Goal: Task Accomplishment & Management: Manage account settings

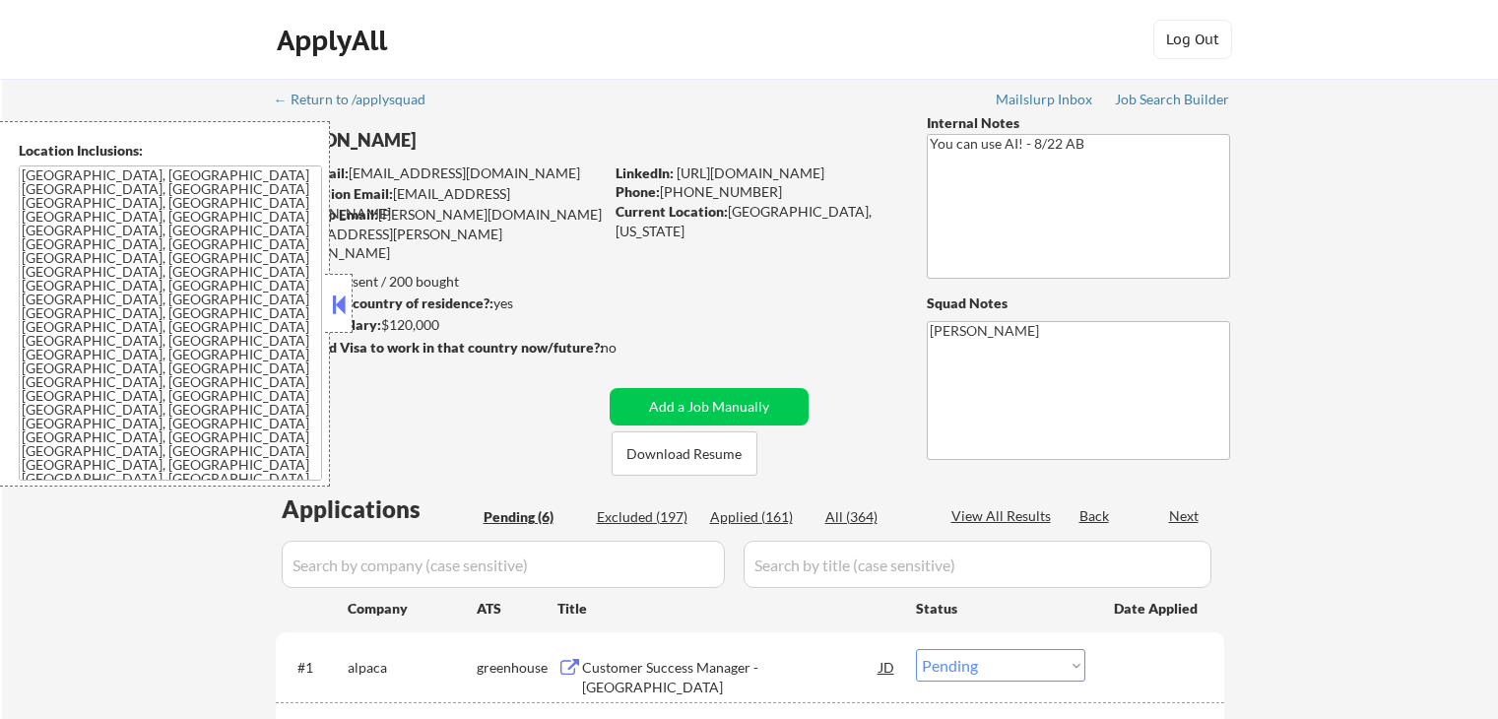
select select ""pending""
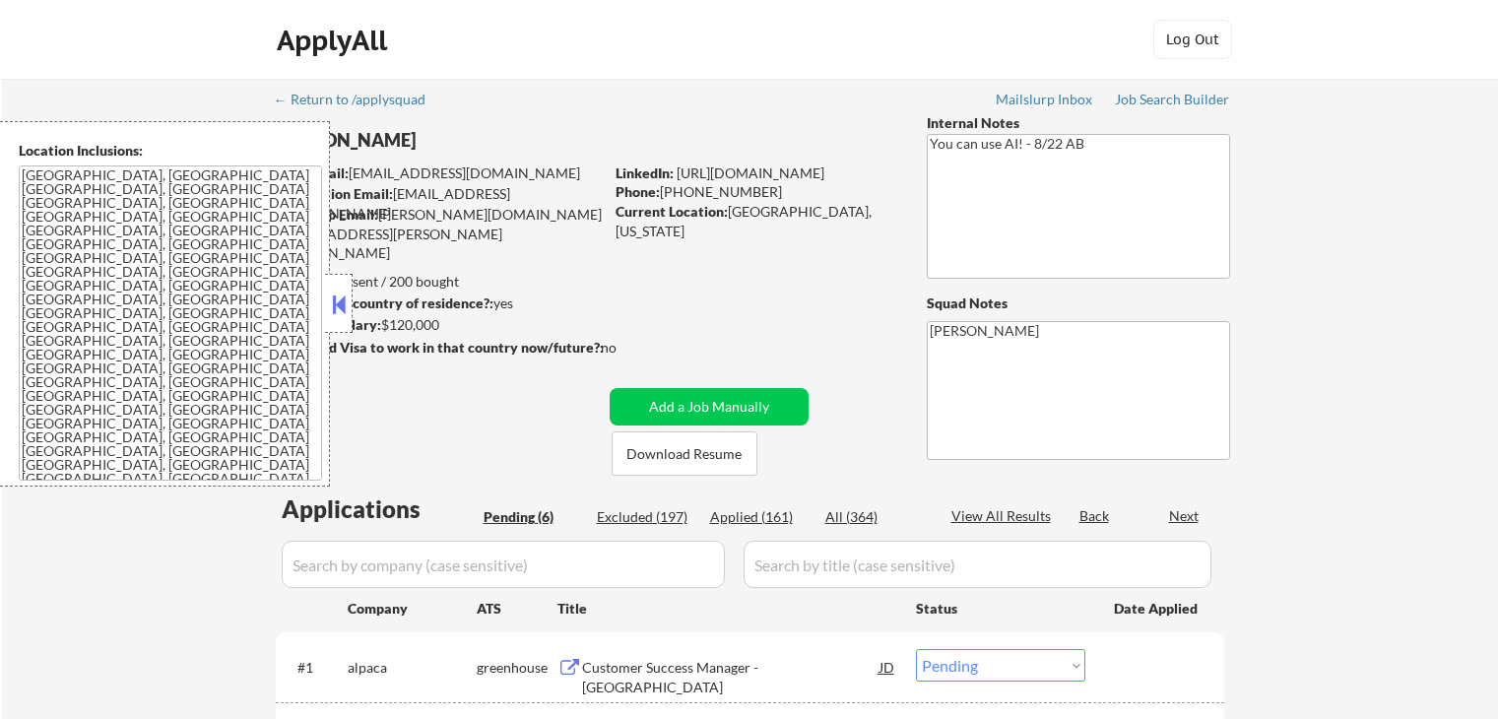
select select ""pending""
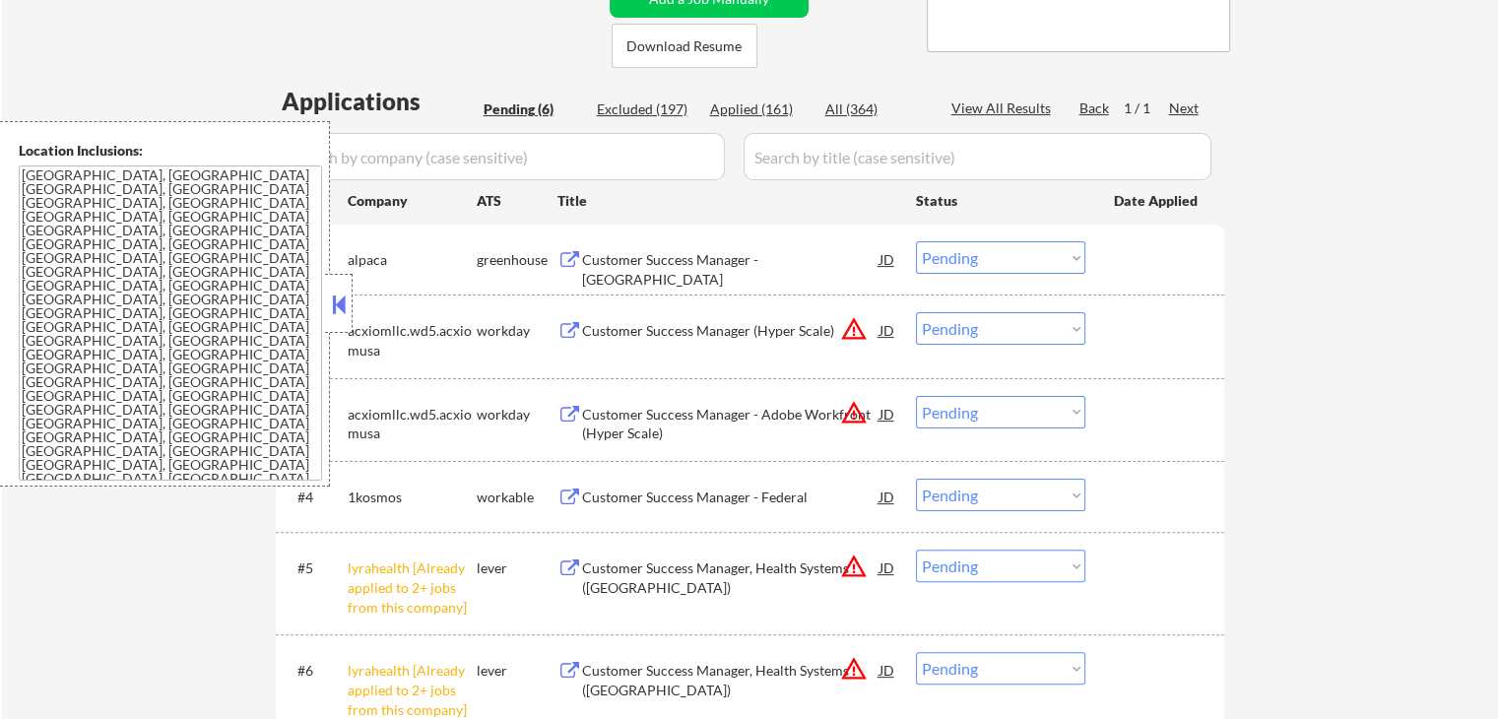
scroll to position [591, 0]
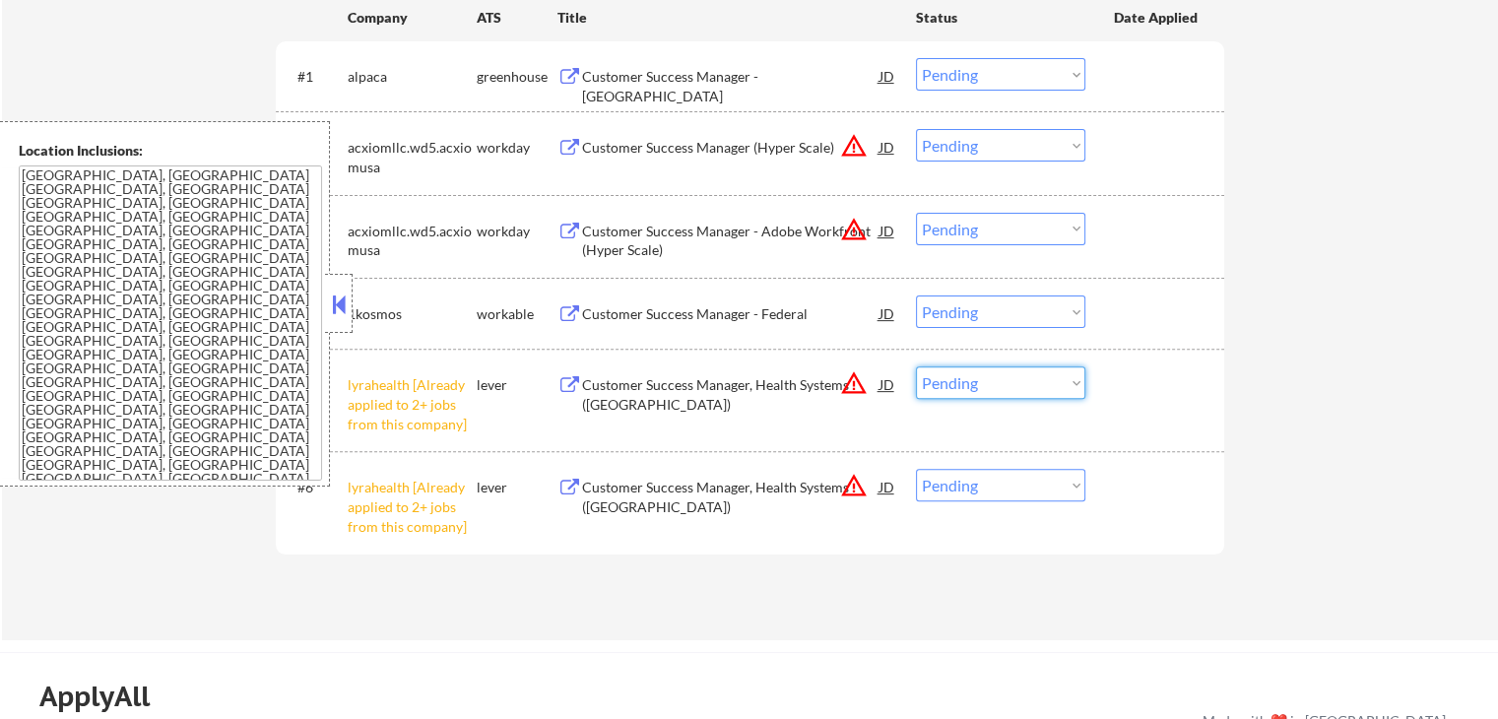
click at [955, 383] on select "Choose an option... Pending Applied Excluded (Questions) Excluded (Expired) Exc…" at bounding box center [1000, 382] width 169 height 32
click at [916, 366] on select "Choose an option... Pending Applied Excluded (Questions) Excluded (Expired) Exc…" at bounding box center [1000, 382] width 169 height 32
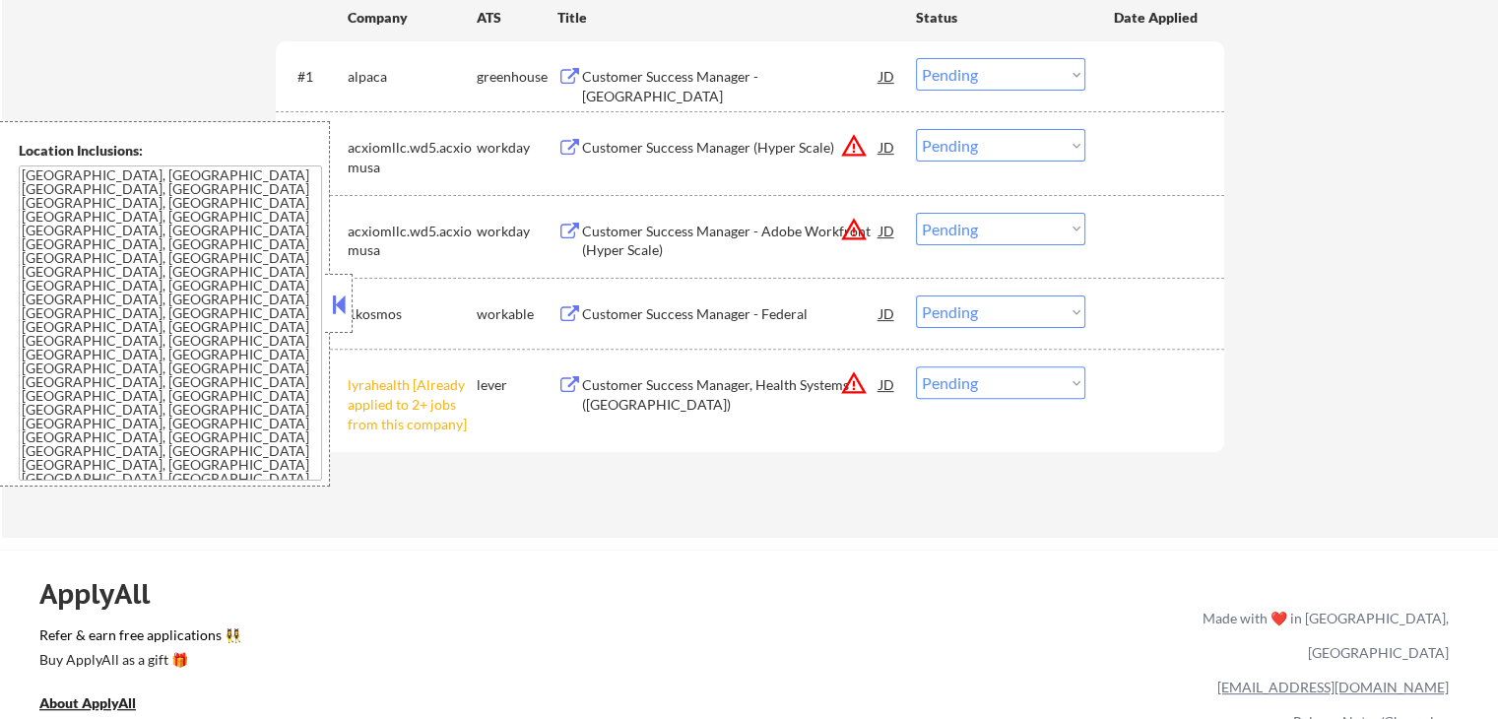
click at [989, 386] on select "Choose an option... Pending Applied Excluded (Questions) Excluded (Expired) Exc…" at bounding box center [1000, 382] width 169 height 32
select select ""excluded__other_""
click at [916, 366] on select "Choose an option... Pending Applied Excluded (Questions) Excluded (Expired) Exc…" at bounding box center [1000, 382] width 169 height 32
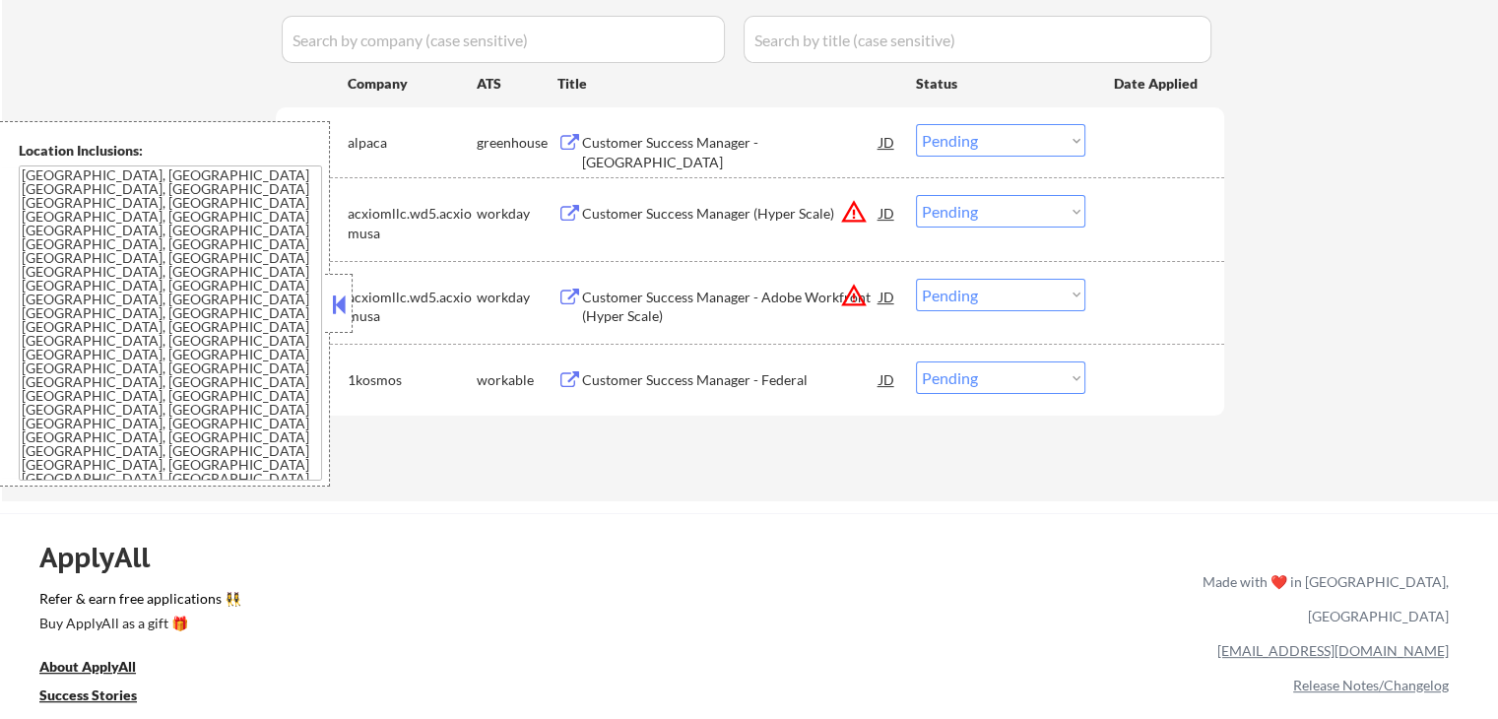
scroll to position [492, 0]
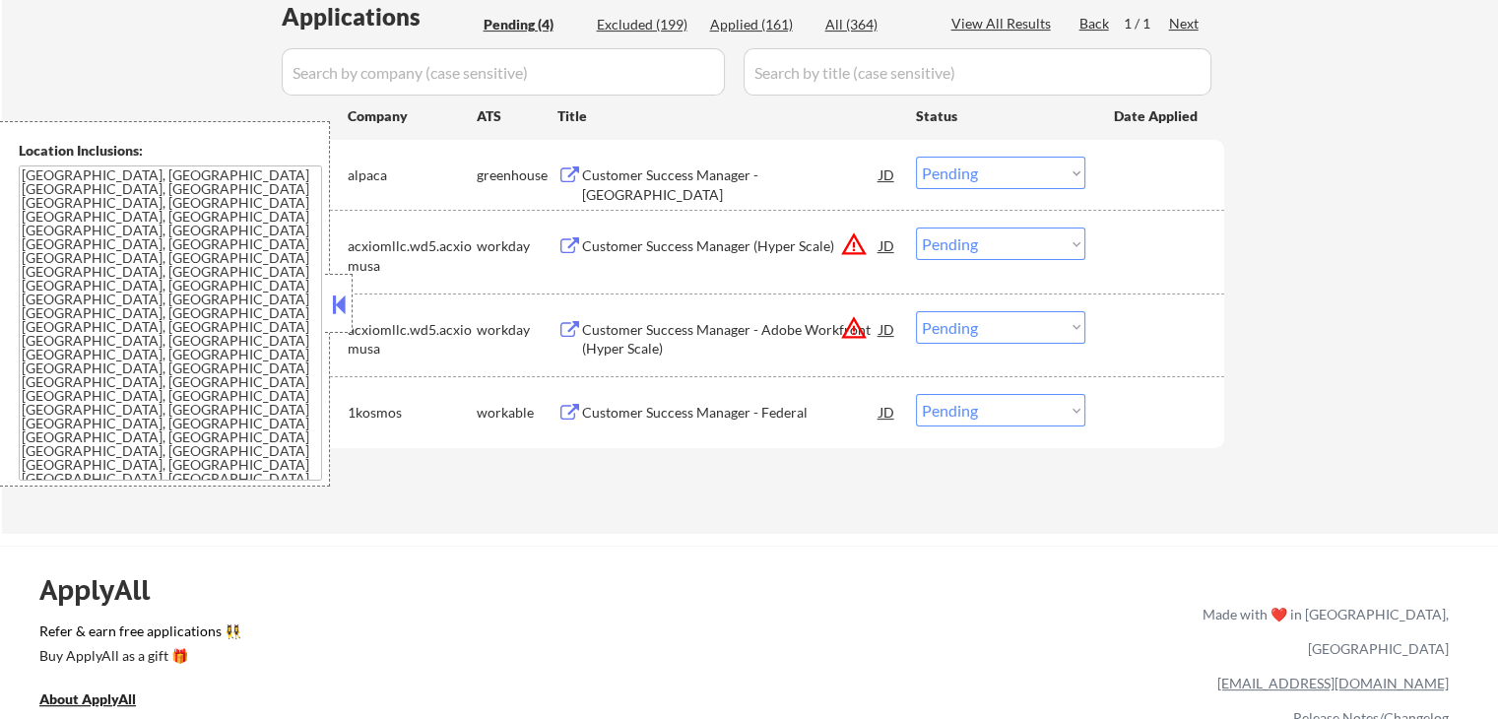
click at [971, 250] on select "Choose an option... Pending Applied Excluded (Questions) Excluded (Expired) Exc…" at bounding box center [1000, 243] width 169 height 32
select select ""excluded__location_""
click at [916, 227] on select "Choose an option... Pending Applied Excluded (Questions) Excluded (Expired) Exc…" at bounding box center [1000, 243] width 169 height 32
click at [980, 330] on select "Choose an option... Pending Applied Excluded (Questions) Excluded (Expired) Exc…" at bounding box center [1000, 327] width 169 height 32
select select ""excluded__location_""
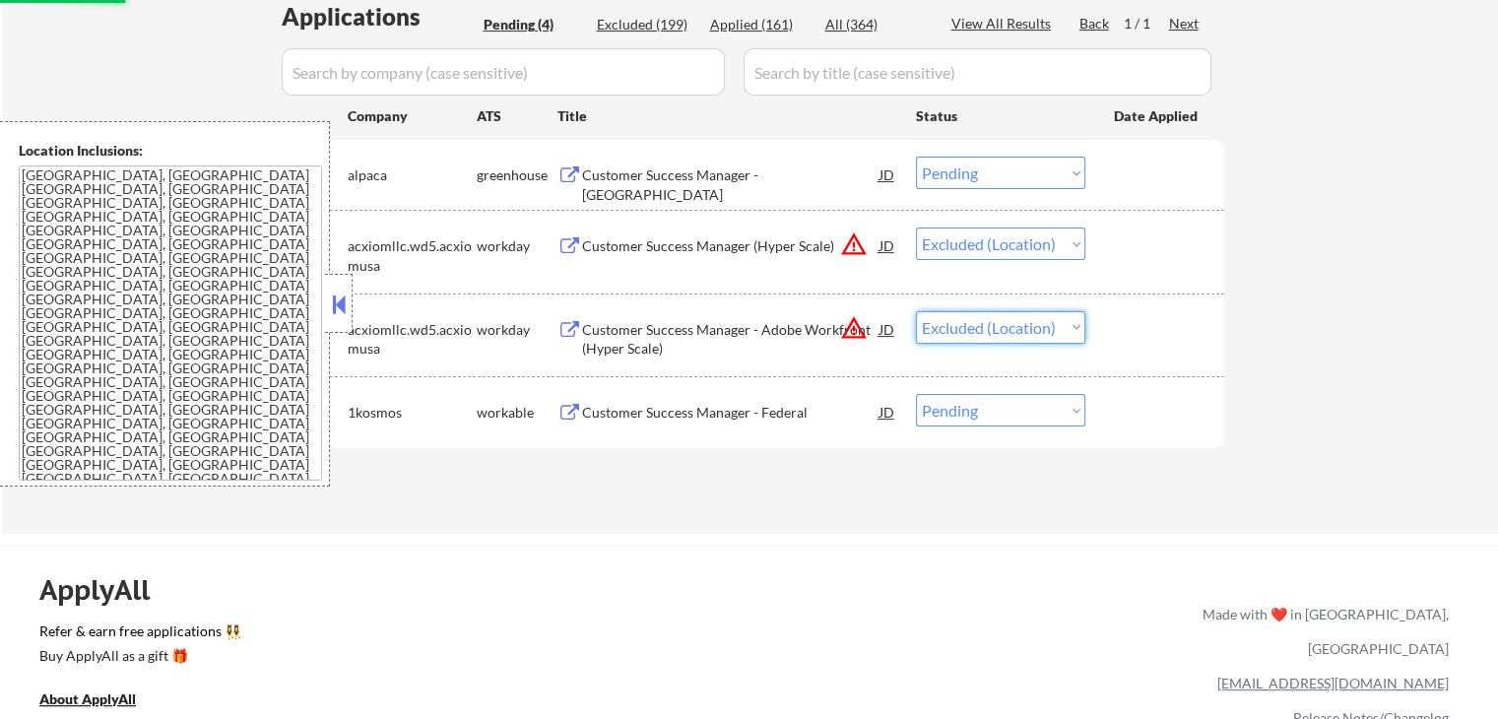
click at [916, 311] on select "Choose an option... Pending Applied Excluded (Questions) Excluded (Expired) Exc…" at bounding box center [1000, 327] width 169 height 32
select select ""pending""
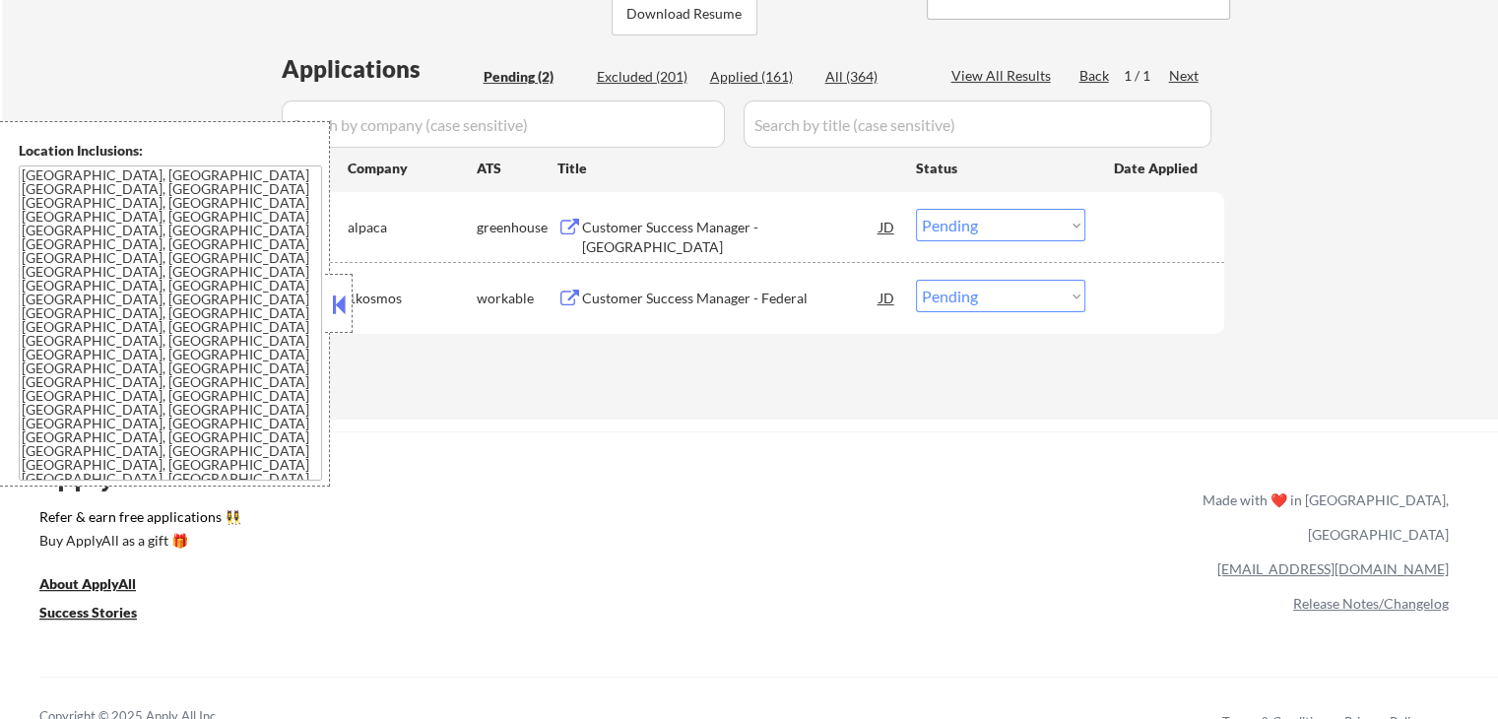
scroll to position [394, 0]
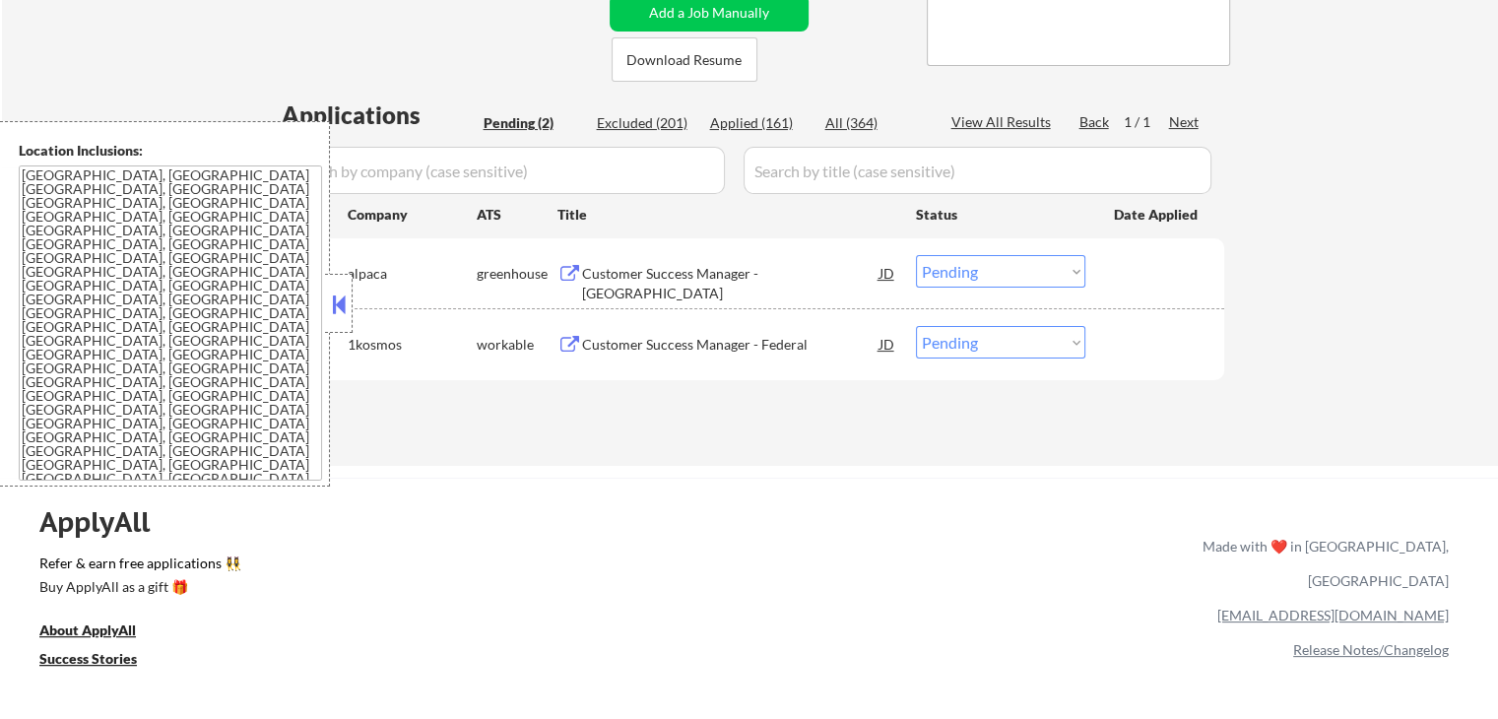
click at [820, 274] on div "Customer Success Manager - [GEOGRAPHIC_DATA]" at bounding box center [730, 283] width 297 height 38
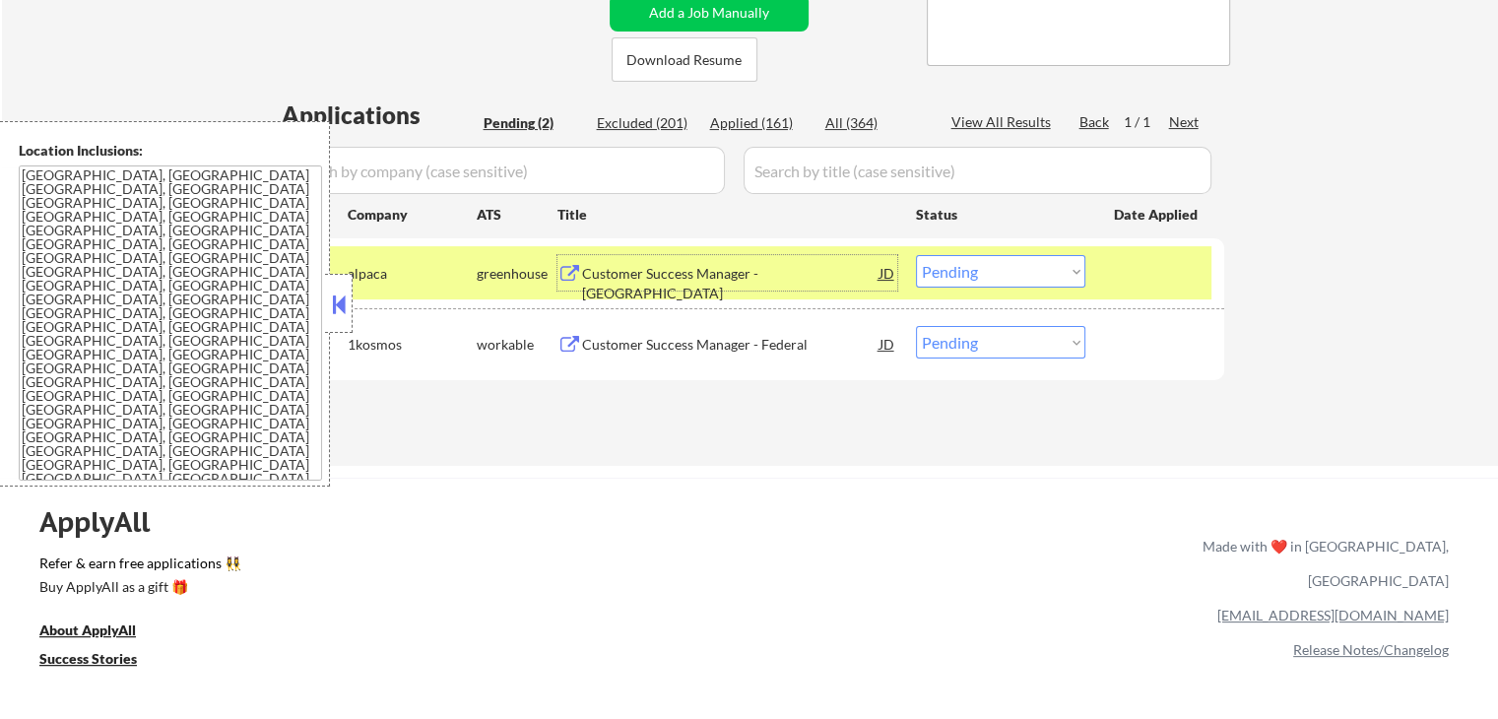
click at [771, 341] on div "Customer Success Manager - Federal" at bounding box center [730, 345] width 297 height 20
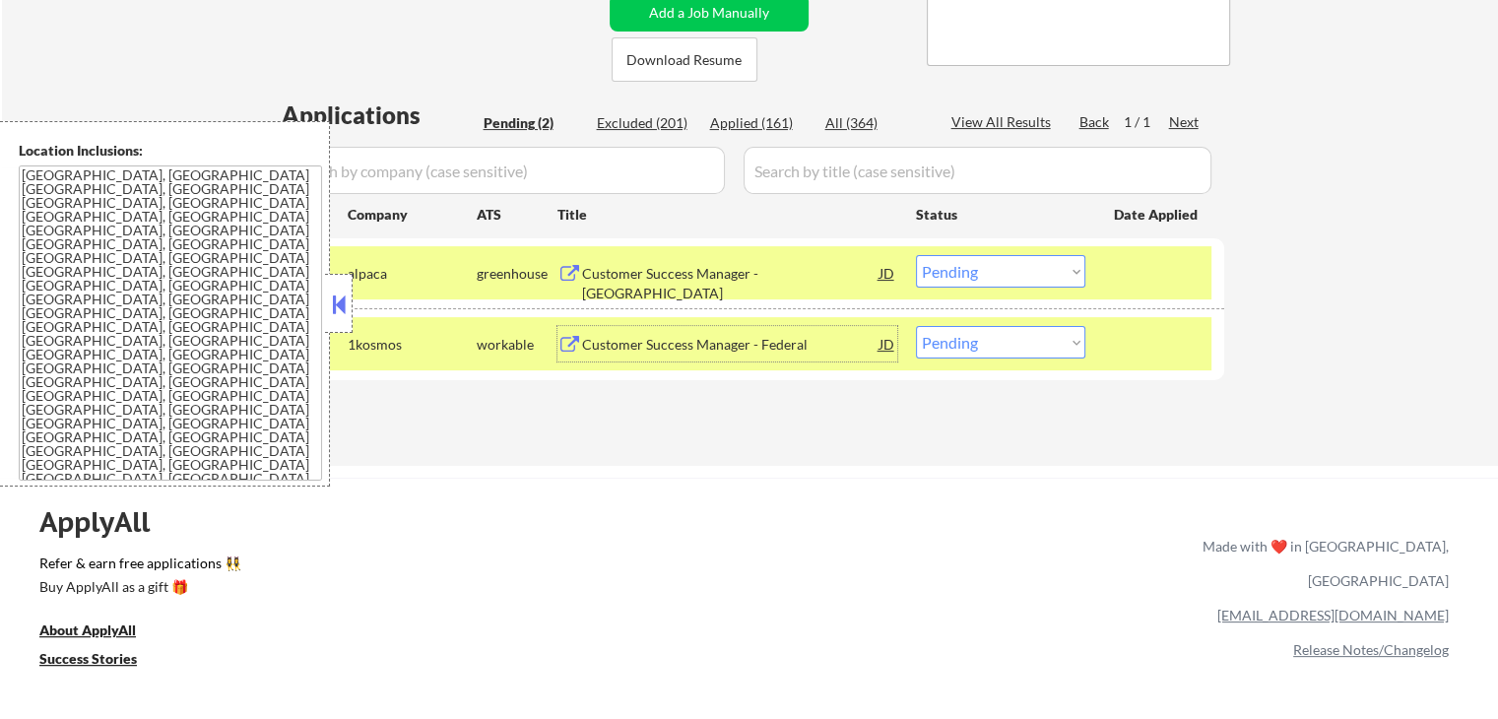
drag, startPoint x: 986, startPoint y: 273, endPoint x: 982, endPoint y: 285, distance: 12.5
click at [984, 277] on select "Choose an option... Pending Applied Excluded (Questions) Excluded (Expired) Exc…" at bounding box center [1000, 271] width 169 height 32
click at [916, 255] on select "Choose an option... Pending Applied Excluded (Questions) Excluded (Expired) Exc…" at bounding box center [1000, 271] width 169 height 32
click at [894, 430] on div "← Return to /applysquad Mailslurp Inbox Job Search Builder [PERSON_NAME] User E…" at bounding box center [750, 67] width 983 height 765
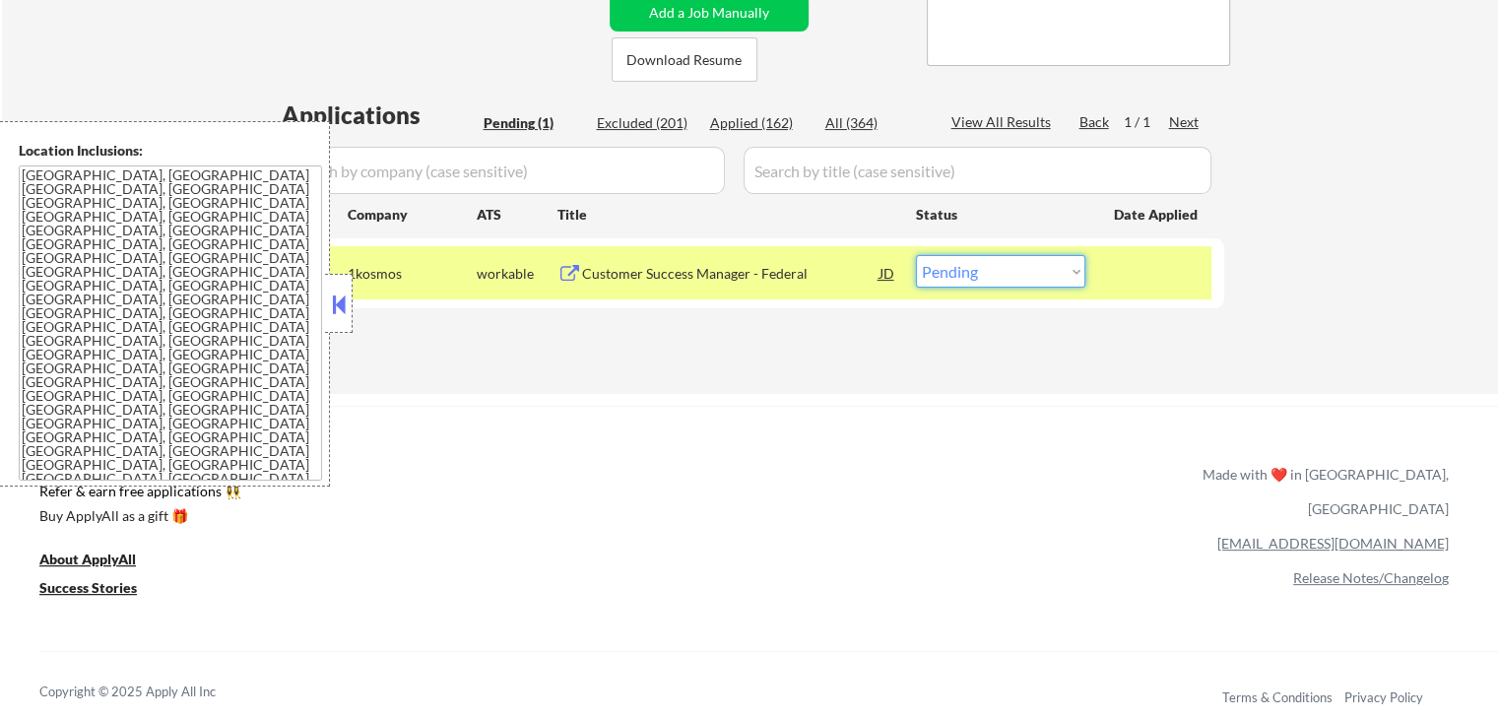
click at [969, 265] on select "Choose an option... Pending Applied Excluded (Questions) Excluded (Expired) Exc…" at bounding box center [1000, 271] width 169 height 32
select select ""excluded__bad_match_""
click at [916, 255] on select "Choose an option... Pending Applied Excluded (Questions) Excluded (Expired) Exc…" at bounding box center [1000, 271] width 169 height 32
drag, startPoint x: 1091, startPoint y: 331, endPoint x: 1078, endPoint y: 320, distance: 16.8
click at [1091, 331] on div "Applications Pending (1) Excluded (201) Applied (162) All (364) View All Result…" at bounding box center [750, 227] width 948 height 258
